Goal: Information Seeking & Learning: Learn about a topic

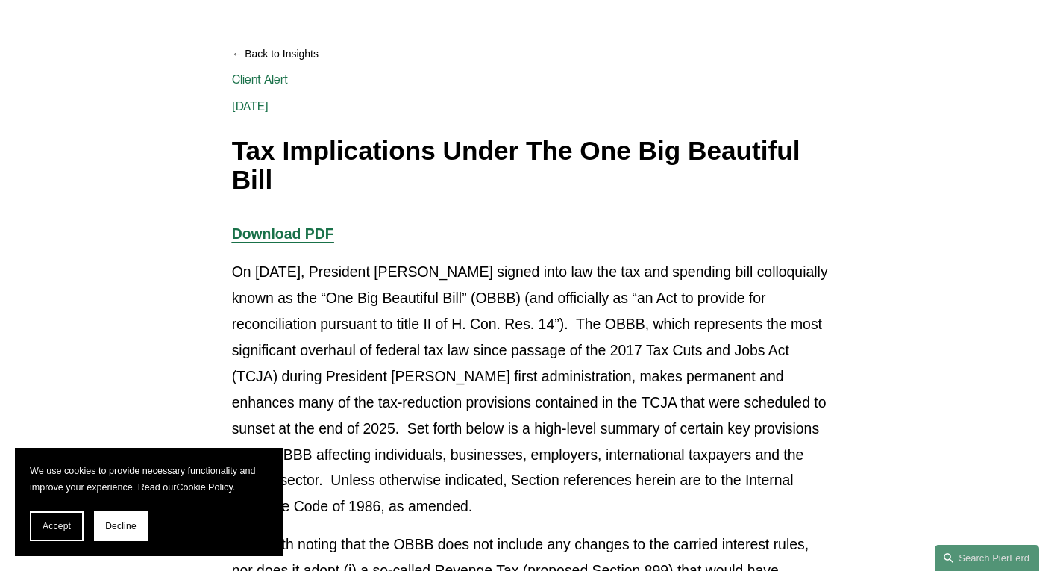
scroll to position [224, 0]
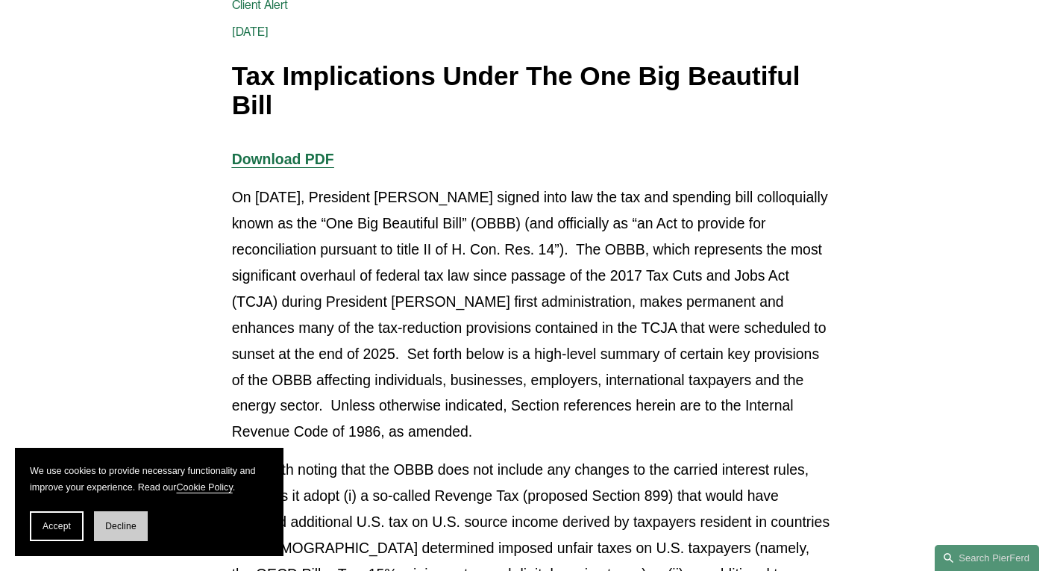
click at [141, 525] on button "Decline" at bounding box center [121, 526] width 54 height 30
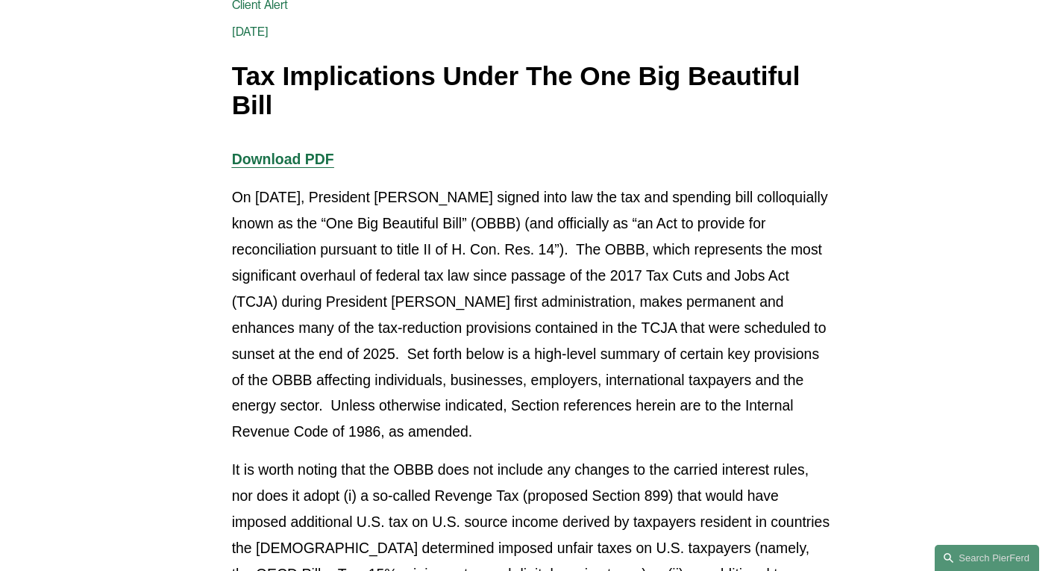
click at [257, 162] on strong "Download PDF" at bounding box center [283, 159] width 102 height 16
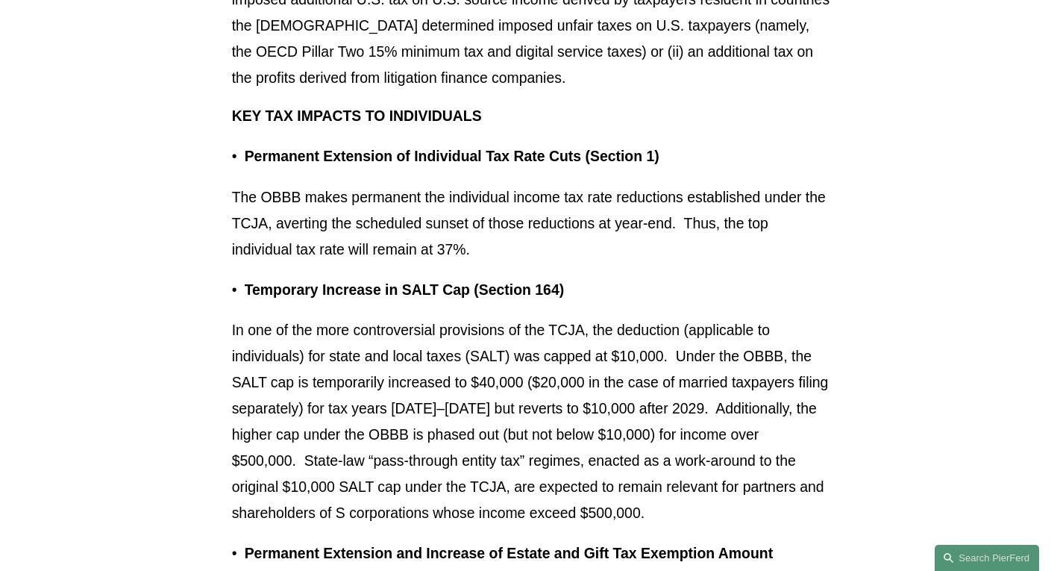
scroll to position [821, 0]
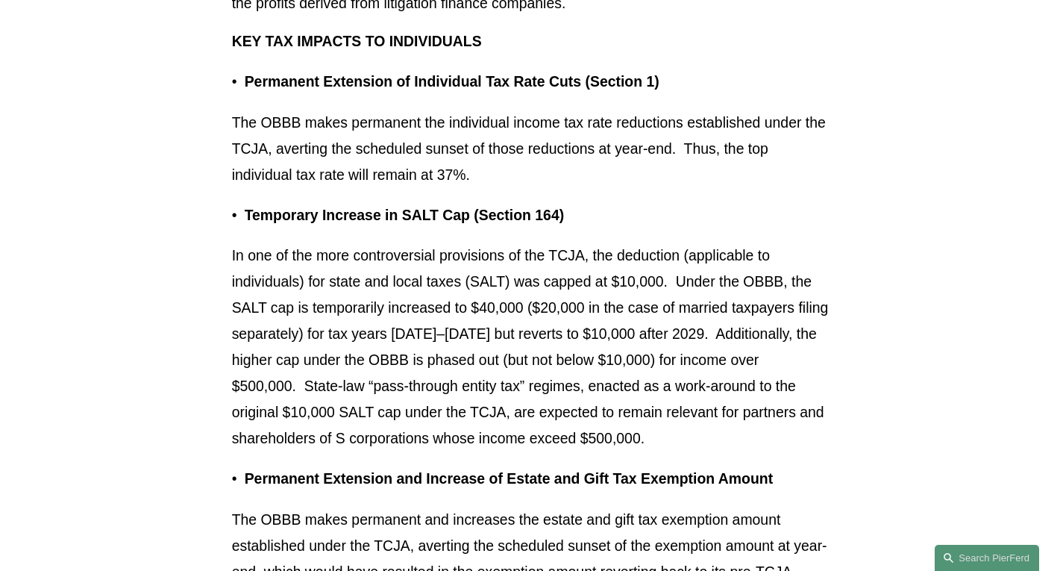
drag, startPoint x: 475, startPoint y: 178, endPoint x: 410, endPoint y: 182, distance: 64.3
click at [410, 182] on p "The OBBB makes permanent the individual income tax rate reductions established …" at bounding box center [532, 149] width 600 height 78
drag, startPoint x: 448, startPoint y: 298, endPoint x: 459, endPoint y: 319, distance: 23.0
click at [448, 304] on p "In one of the more controversial provisions of the TCJA, the deduction (applica…" at bounding box center [532, 347] width 600 height 209
click at [520, 320] on p "In one of the more controversial provisions of the TCJA, the deduction (applica…" at bounding box center [532, 347] width 600 height 209
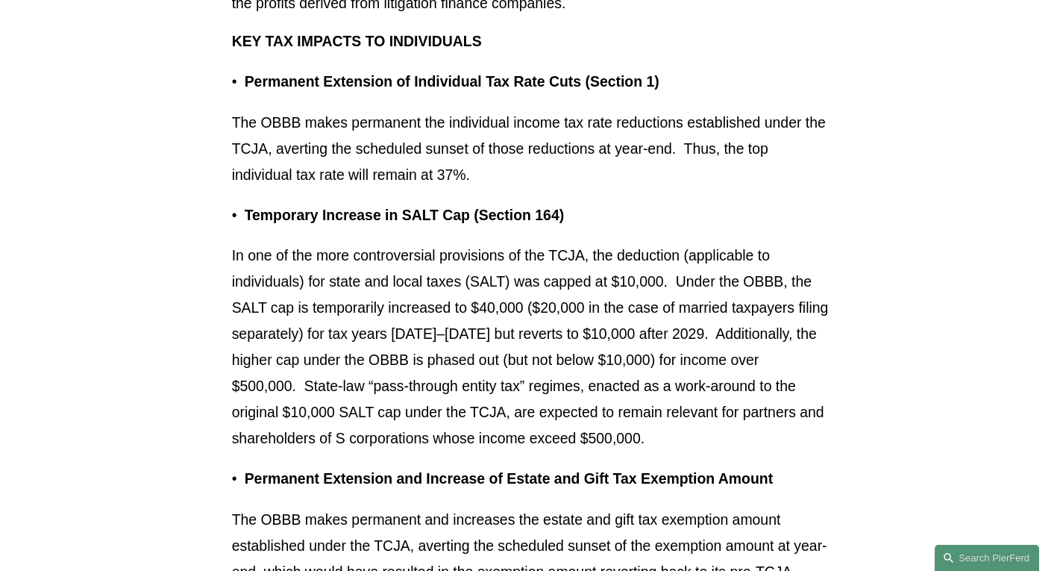
drag, startPoint x: 588, startPoint y: 325, endPoint x: 639, endPoint y: 322, distance: 50.9
click at [595, 325] on p "In one of the more controversial provisions of the TCJA, the deduction (applica…" at bounding box center [532, 347] width 600 height 209
click at [756, 319] on p "In one of the more controversial provisions of the TCJA, the deduction (applica…" at bounding box center [532, 347] width 600 height 209
drag, startPoint x: 794, startPoint y: 304, endPoint x: 635, endPoint y: 309, distance: 159.0
click at [635, 309] on p "In one of the more controversial provisions of the TCJA, the deduction (applica…" at bounding box center [532, 347] width 600 height 209
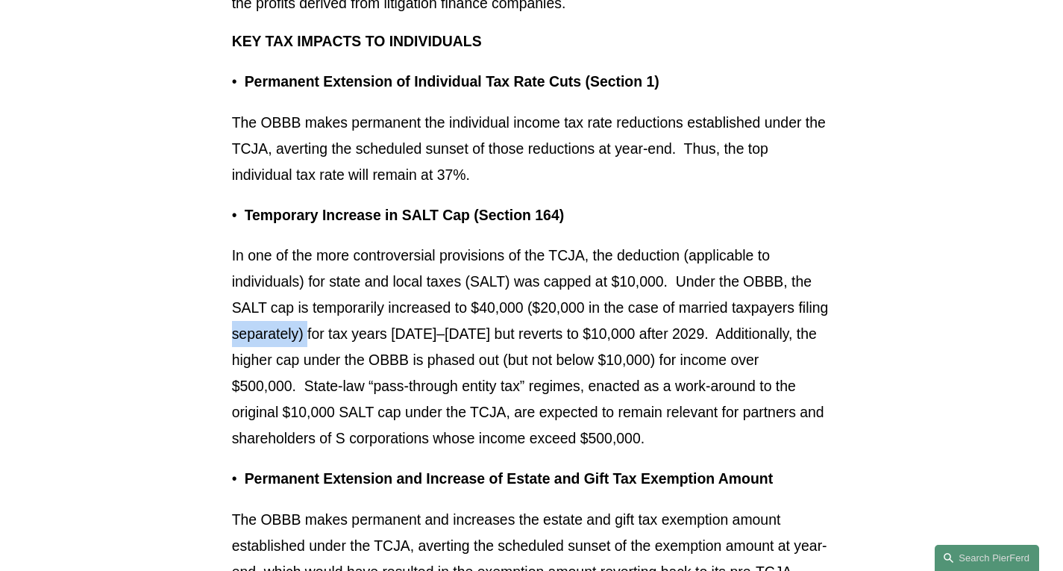
drag, startPoint x: 219, startPoint y: 342, endPoint x: 309, endPoint y: 338, distance: 90.4
click at [441, 338] on p "In one of the more controversial provisions of the TCJA, the deduction (applica…" at bounding box center [532, 347] width 600 height 209
click at [520, 317] on p "In one of the more controversial provisions of the TCJA, the deduction (applica…" at bounding box center [532, 347] width 600 height 209
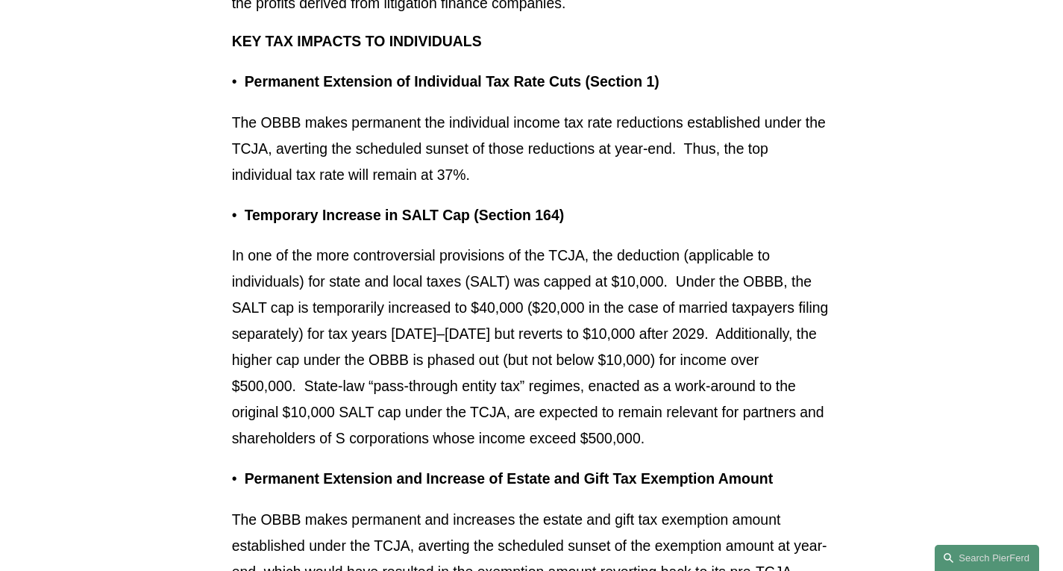
click at [561, 333] on p "In one of the more controversial provisions of the TCJA, the deduction (applica…" at bounding box center [532, 347] width 600 height 209
click at [568, 337] on p "In one of the more controversial provisions of the TCJA, the deduction (applica…" at bounding box center [532, 347] width 600 height 209
click at [534, 372] on p "In one of the more controversial provisions of the TCJA, the deduction (applica…" at bounding box center [532, 347] width 600 height 209
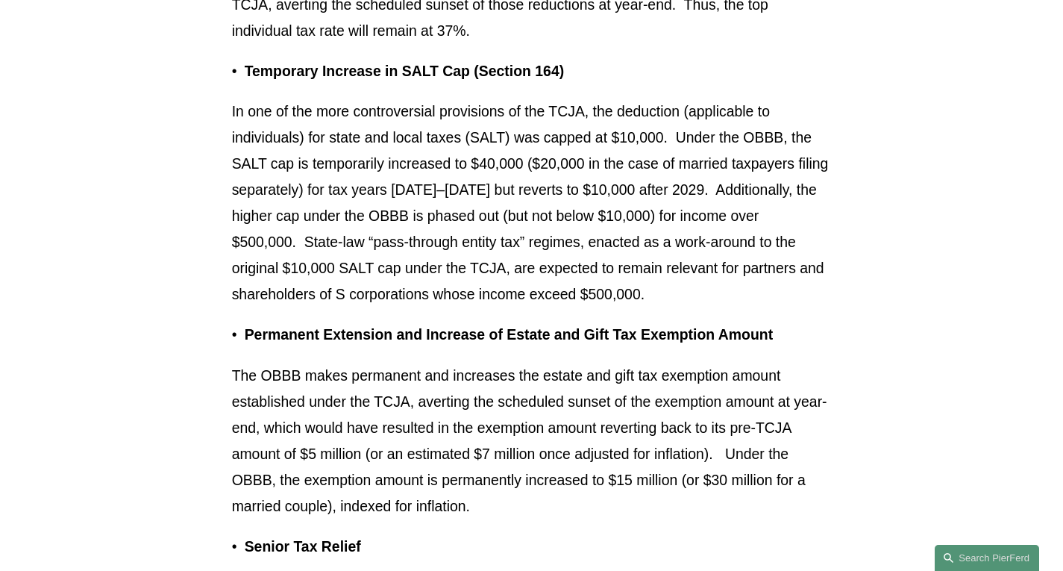
scroll to position [970, 0]
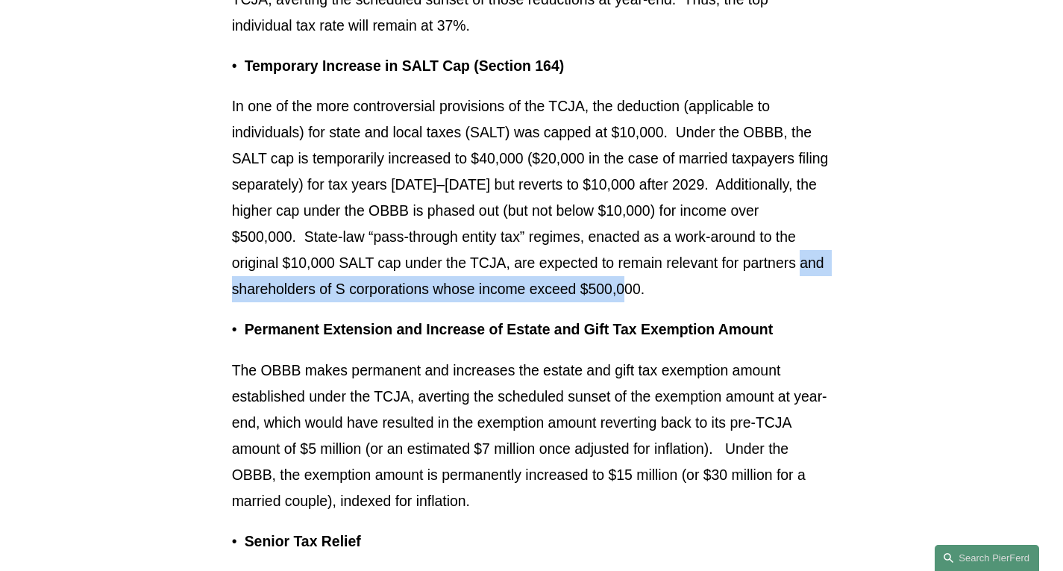
drag, startPoint x: 660, startPoint y: 290, endPoint x: 231, endPoint y: 282, distance: 429.2
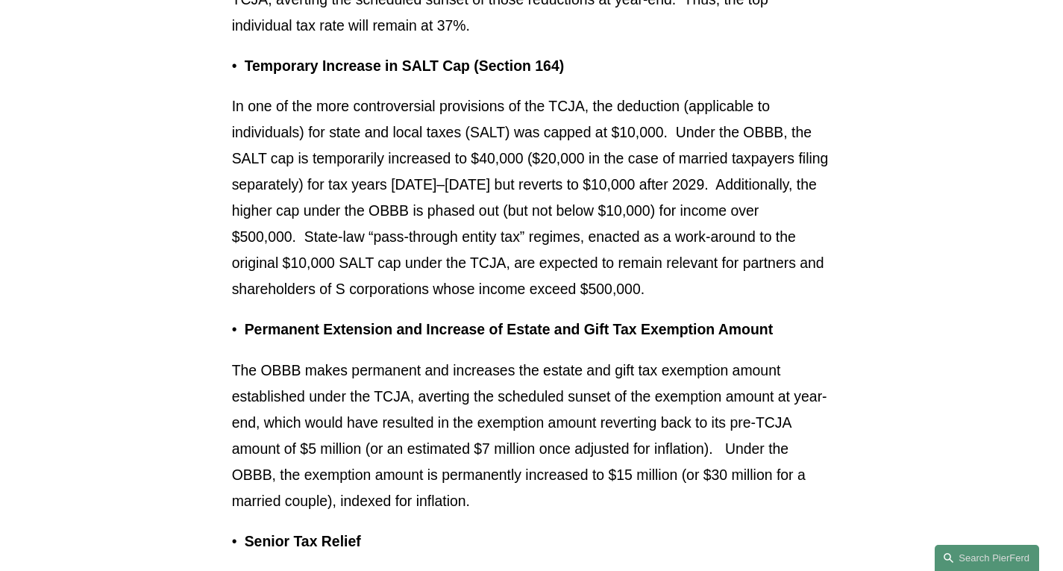
click at [634, 247] on p "In one of the more controversial provisions of the TCJA, the deduction (applica…" at bounding box center [532, 197] width 600 height 209
click at [678, 212] on p "In one of the more controversial provisions of the TCJA, the deduction (applica…" at bounding box center [532, 197] width 600 height 209
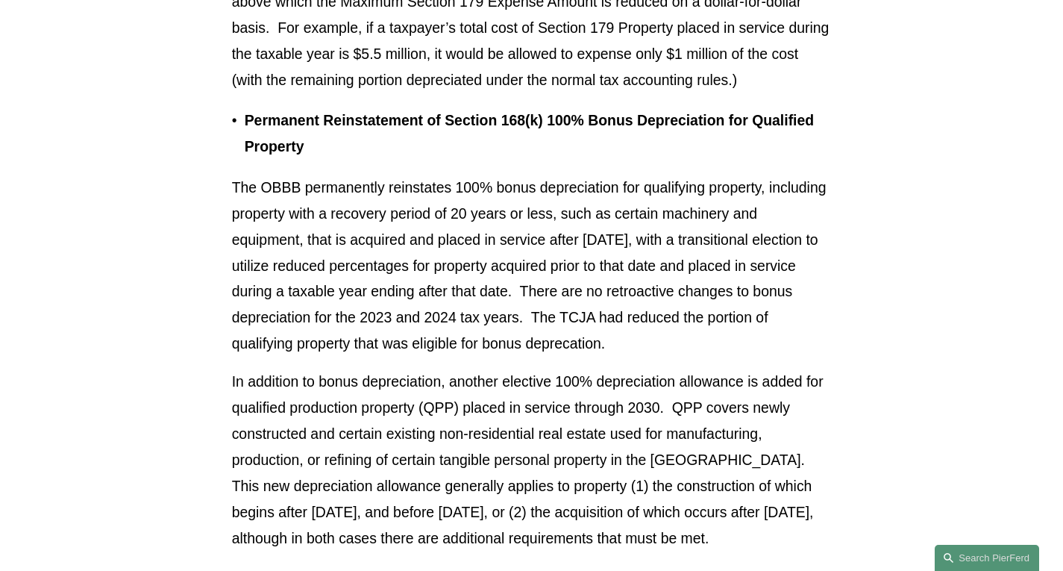
scroll to position [2164, 0]
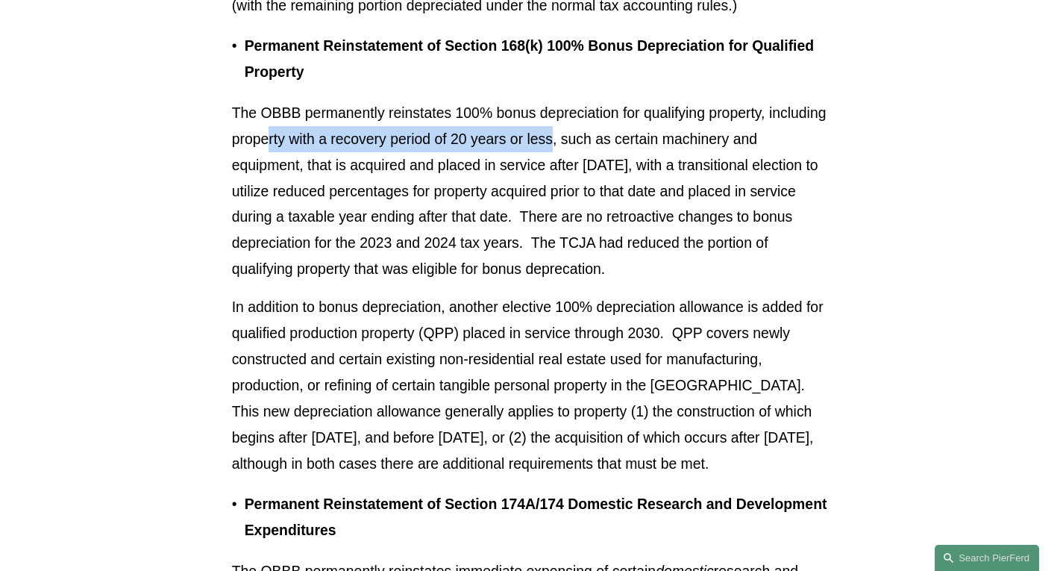
drag, startPoint x: 266, startPoint y: 146, endPoint x: 551, endPoint y: 146, distance: 285.1
click at [551, 146] on p "The OBBB permanently reinstates 100% bonus depreciation for qualifying property…" at bounding box center [532, 191] width 600 height 183
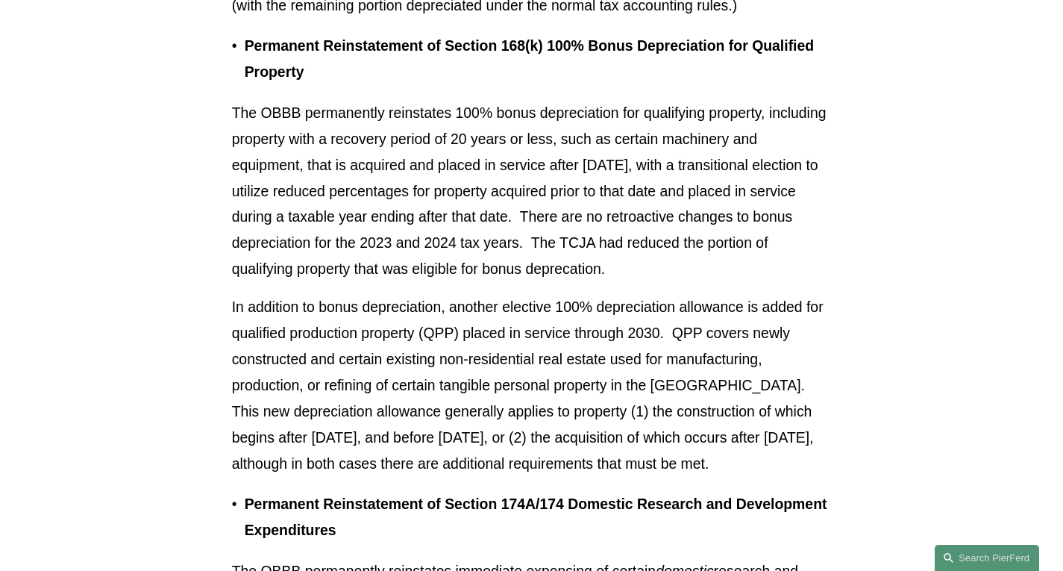
click at [619, 166] on p "The OBBB permanently reinstates 100% bonus depreciation for qualifying property…" at bounding box center [532, 191] width 600 height 183
drag, startPoint x: 619, startPoint y: 166, endPoint x: 670, endPoint y: 181, distance: 53.4
click at [670, 181] on p "The OBBB permanently reinstates 100% bonus depreciation for qualifying property…" at bounding box center [532, 191] width 600 height 183
click at [657, 219] on p "The OBBB permanently reinstates 100% bonus depreciation for qualifying property…" at bounding box center [532, 191] width 600 height 183
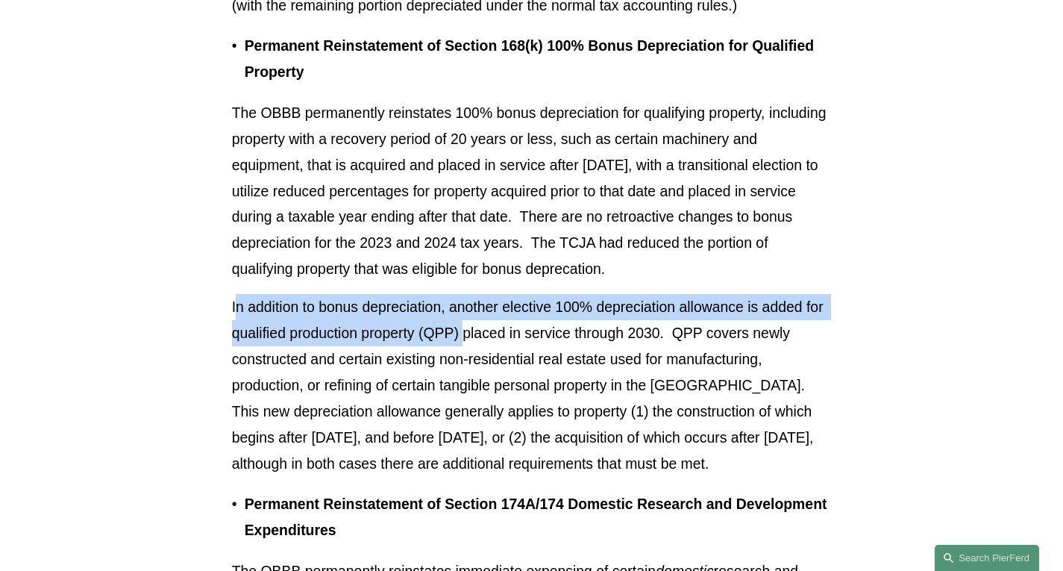
drag, startPoint x: 234, startPoint y: 310, endPoint x: 463, endPoint y: 351, distance: 232.7
click at [463, 351] on p "In addition to bonus depreciation, another elective 100% depreciation allowance…" at bounding box center [532, 385] width 600 height 183
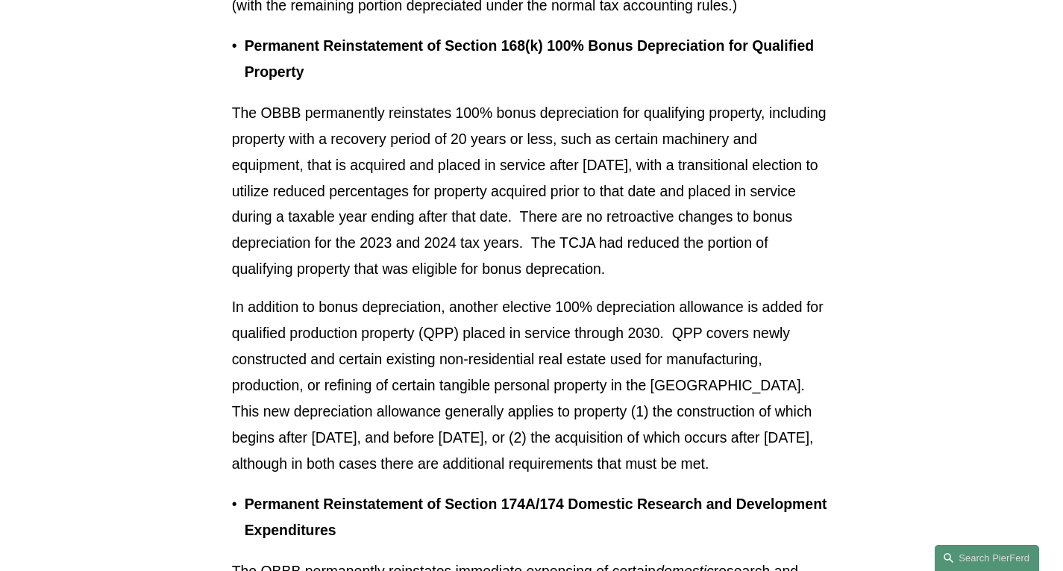
click at [575, 348] on p "In addition to bonus depreciation, another elective 100% depreciation allowance…" at bounding box center [532, 385] width 600 height 183
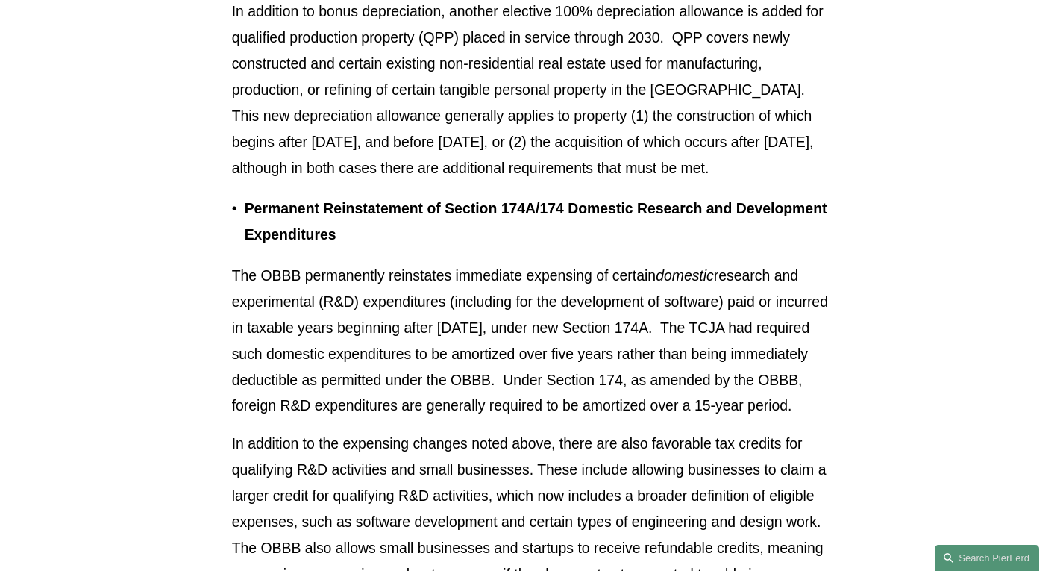
scroll to position [2463, 0]
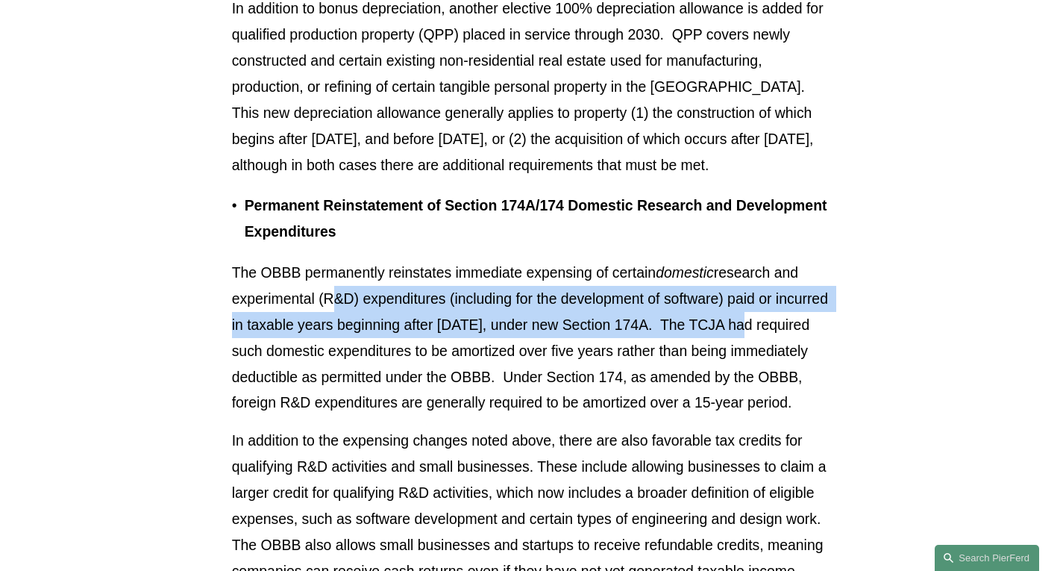
drag, startPoint x: 327, startPoint y: 304, endPoint x: 740, endPoint y: 328, distance: 413.3
click at [740, 328] on p "The OBBB permanently reinstates immediate expensing of certain domestic researc…" at bounding box center [532, 338] width 600 height 157
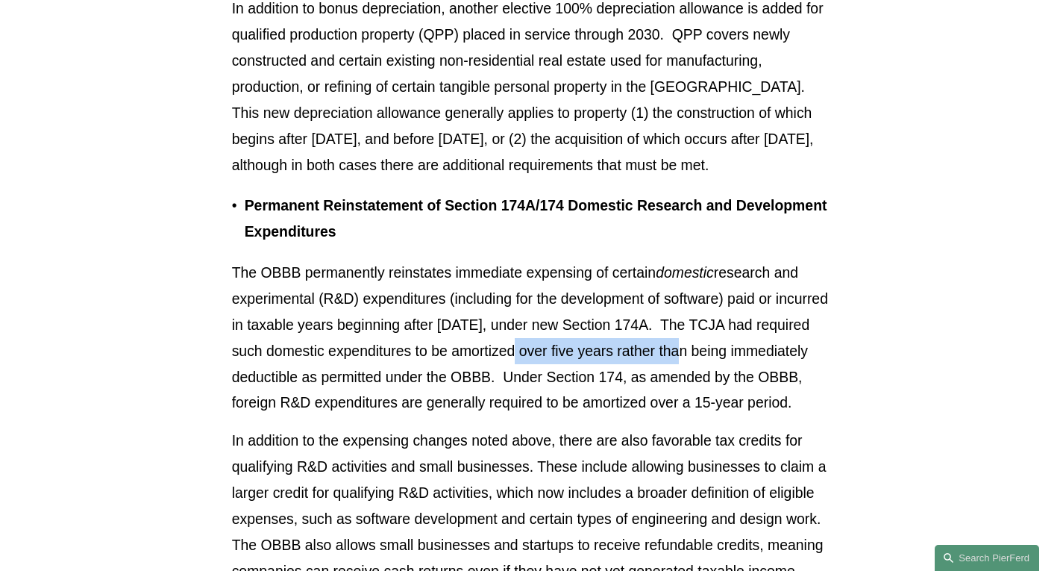
drag, startPoint x: 519, startPoint y: 355, endPoint x: 690, endPoint y: 366, distance: 171.2
click at [690, 366] on p "The OBBB permanently reinstates immediate expensing of certain domestic researc…" at bounding box center [532, 338] width 600 height 157
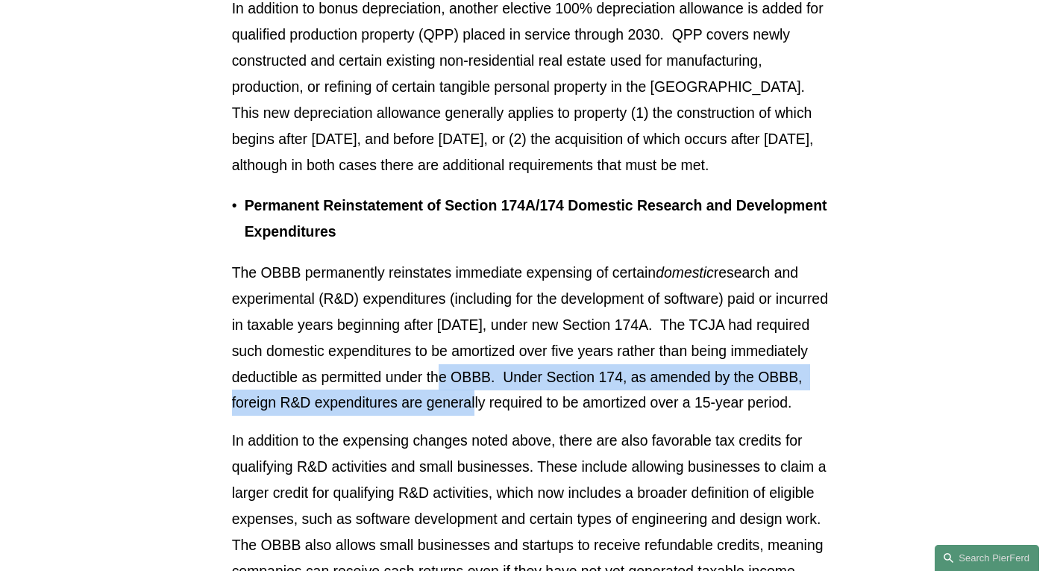
drag, startPoint x: 469, startPoint y: 398, endPoint x: 443, endPoint y: 395, distance: 26.3
click at [443, 395] on p "The OBBB permanently reinstates immediate expensing of certain domestic researc…" at bounding box center [532, 338] width 600 height 157
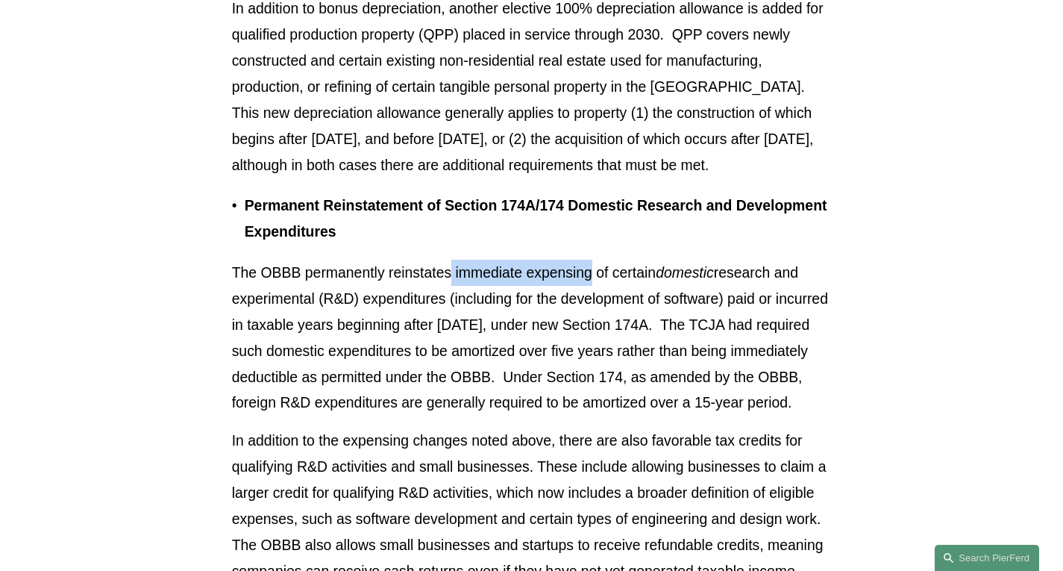
drag, startPoint x: 453, startPoint y: 280, endPoint x: 592, endPoint y: 273, distance: 139.0
click at [592, 273] on p "The OBBB permanently reinstates immediate expensing of certain domestic researc…" at bounding box center [532, 338] width 600 height 157
click at [615, 409] on p "The OBBB permanently reinstates immediate expensing of certain domestic researc…" at bounding box center [532, 338] width 600 height 157
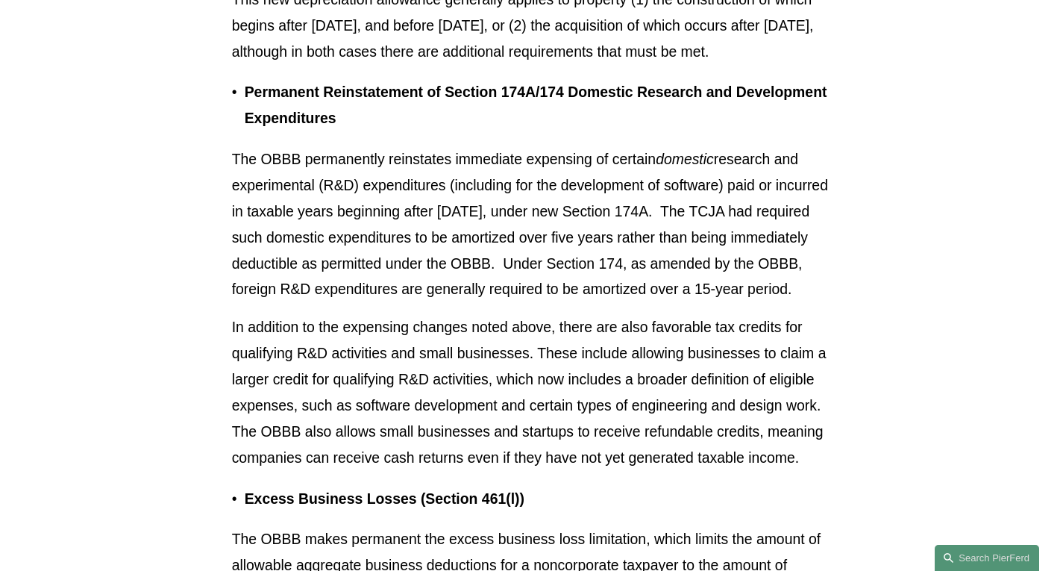
scroll to position [2612, 0]
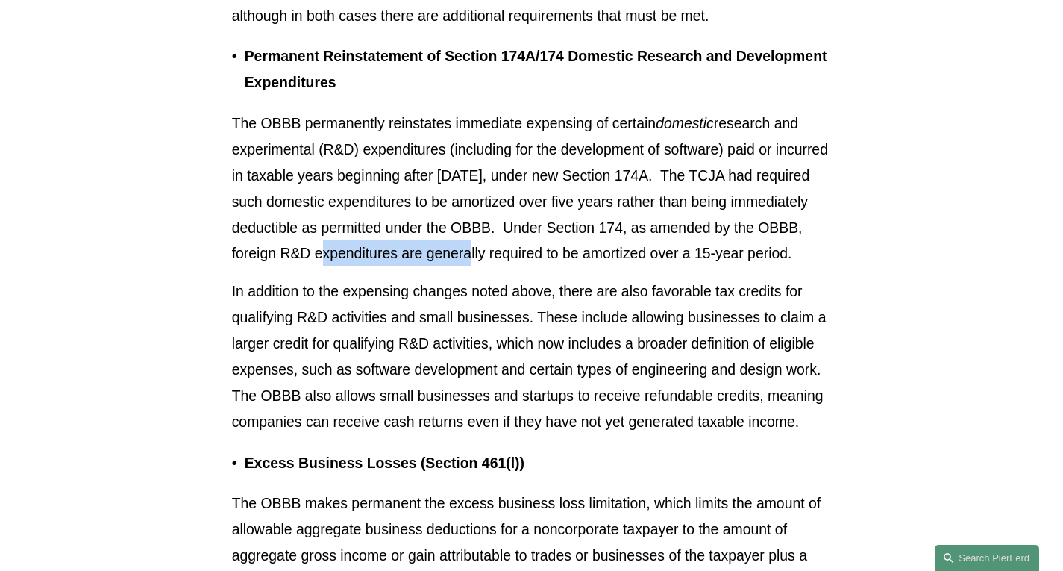
drag, startPoint x: 310, startPoint y: 266, endPoint x: 465, endPoint y: 266, distance: 155.2
click at [465, 266] on p "The OBBB permanently reinstates immediate expensing of certain domestic researc…" at bounding box center [532, 188] width 600 height 157
click at [565, 266] on p "The OBBB permanently reinstates immediate expensing of certain domestic researc…" at bounding box center [532, 188] width 600 height 157
drag, startPoint x: 624, startPoint y: 375, endPoint x: 634, endPoint y: 376, distance: 9.8
click at [634, 376] on p "In addition to the expensing changes noted above, there are also favorable tax …" at bounding box center [532, 356] width 600 height 157
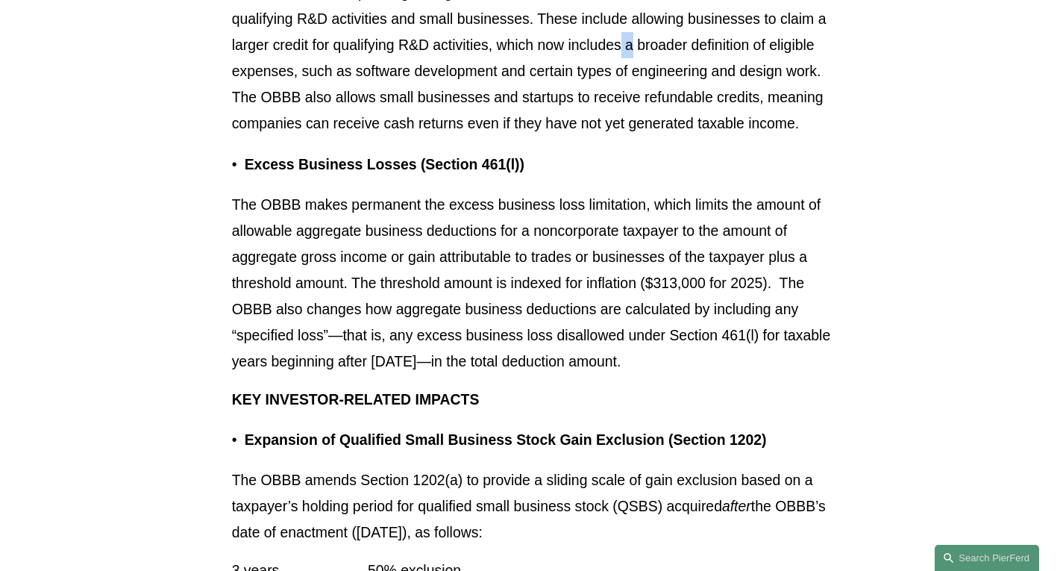
scroll to position [2985, 0]
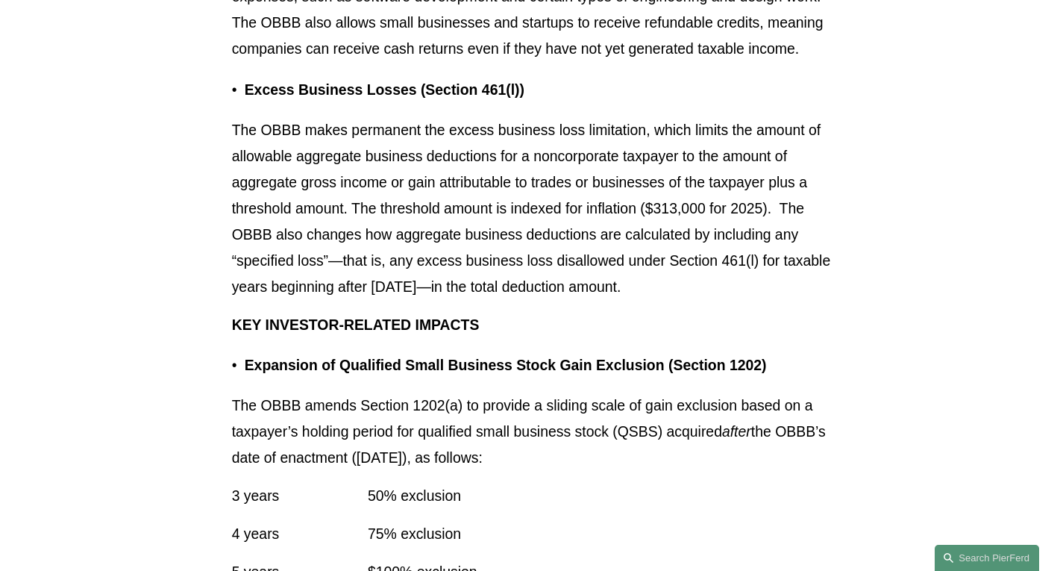
click at [576, 471] on p "The OBBB amends Section 1202(a) to provide a sliding scale of gain exclusion ba…" at bounding box center [532, 432] width 600 height 78
